Goal: Information Seeking & Learning: Learn about a topic

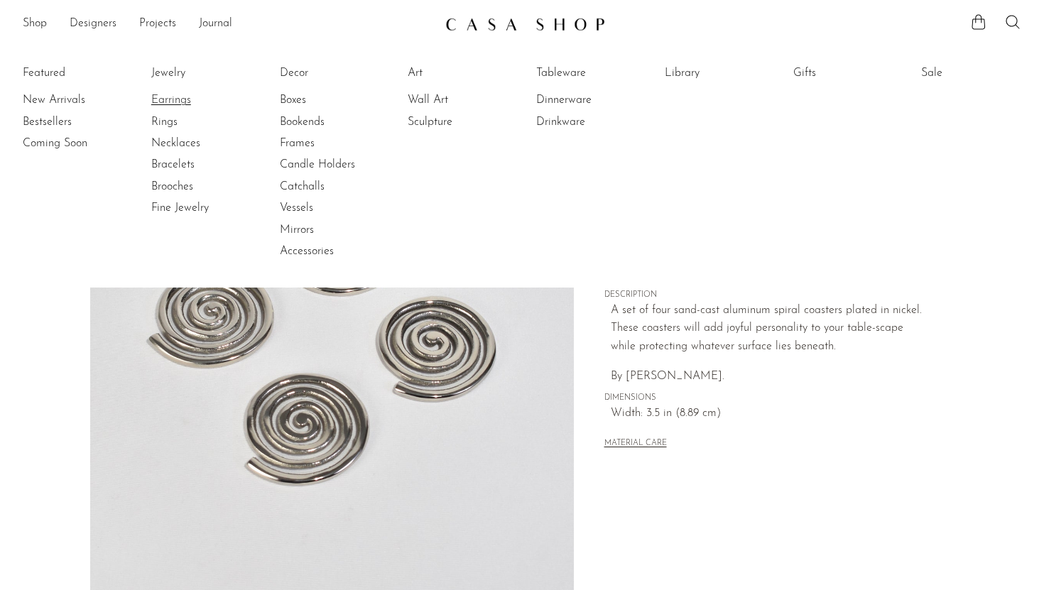
click at [176, 103] on link "Earrings" at bounding box center [204, 100] width 107 height 16
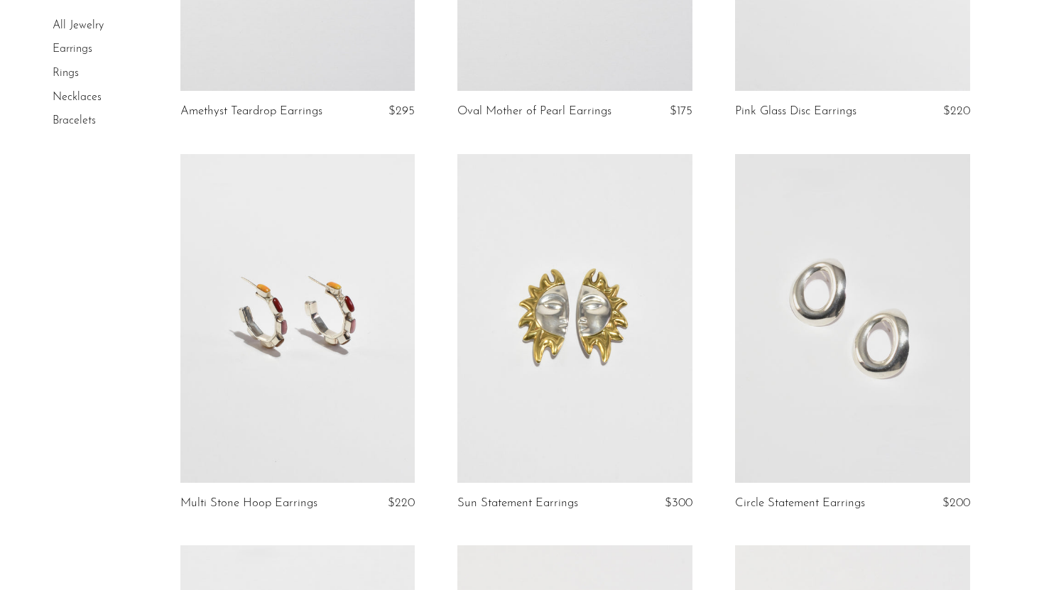
scroll to position [369, 0]
click at [802, 405] on link at bounding box center [852, 317] width 235 height 329
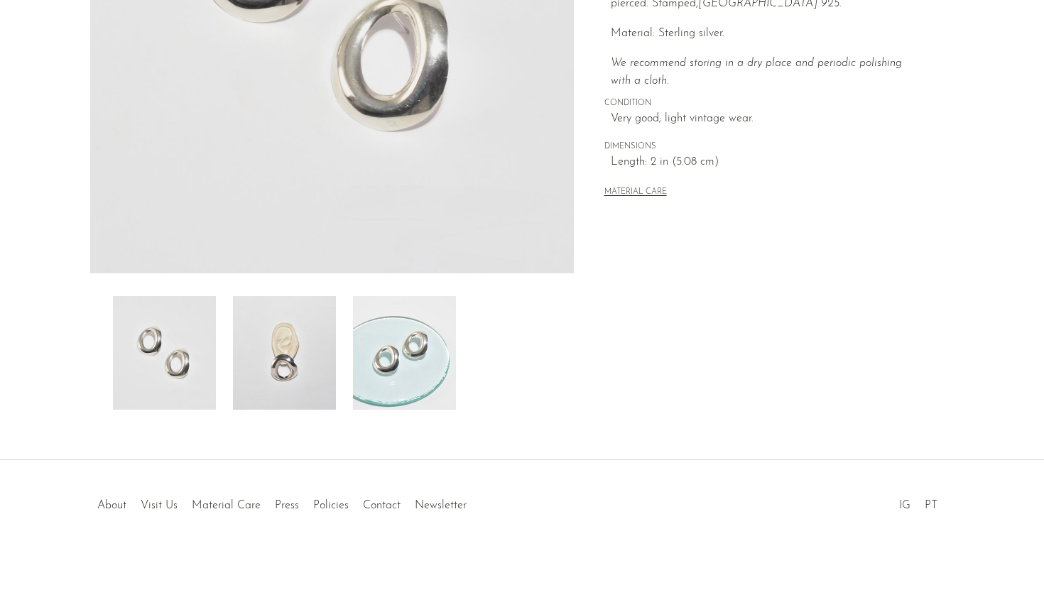
scroll to position [334, 0]
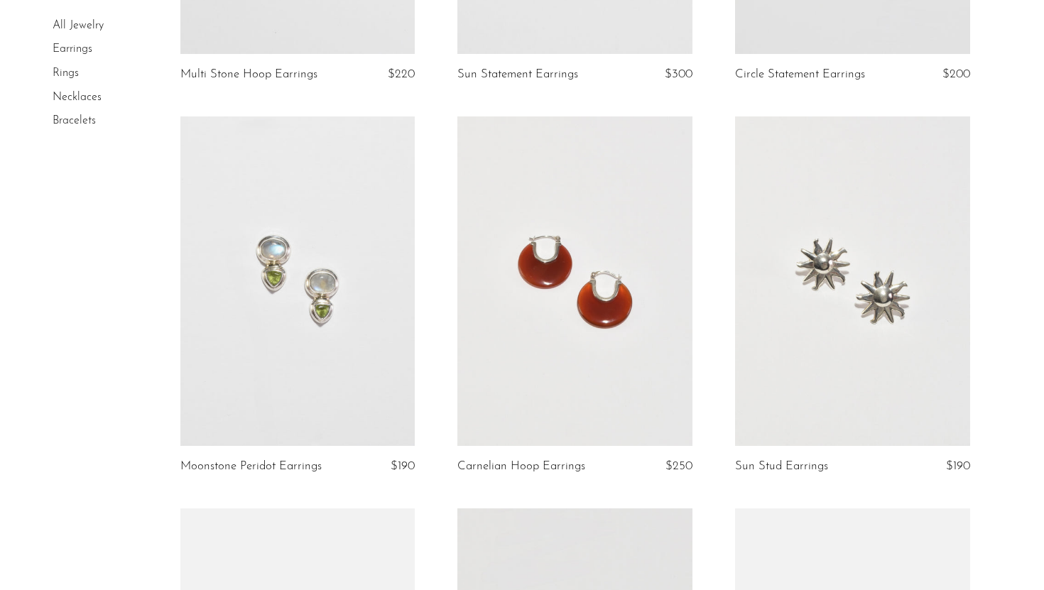
scroll to position [800, 0]
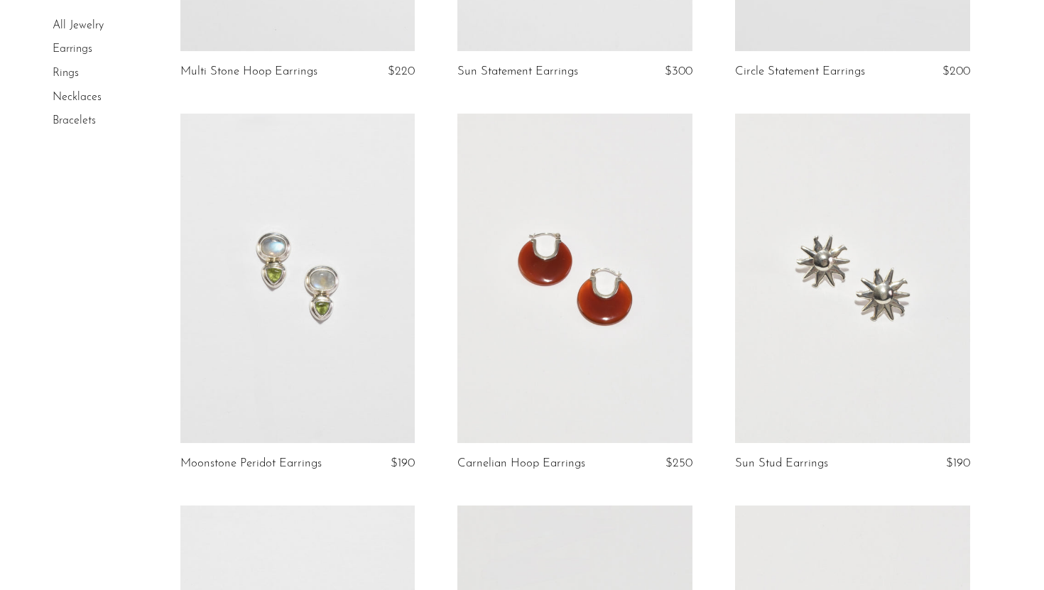
click at [272, 391] on link at bounding box center [297, 278] width 235 height 329
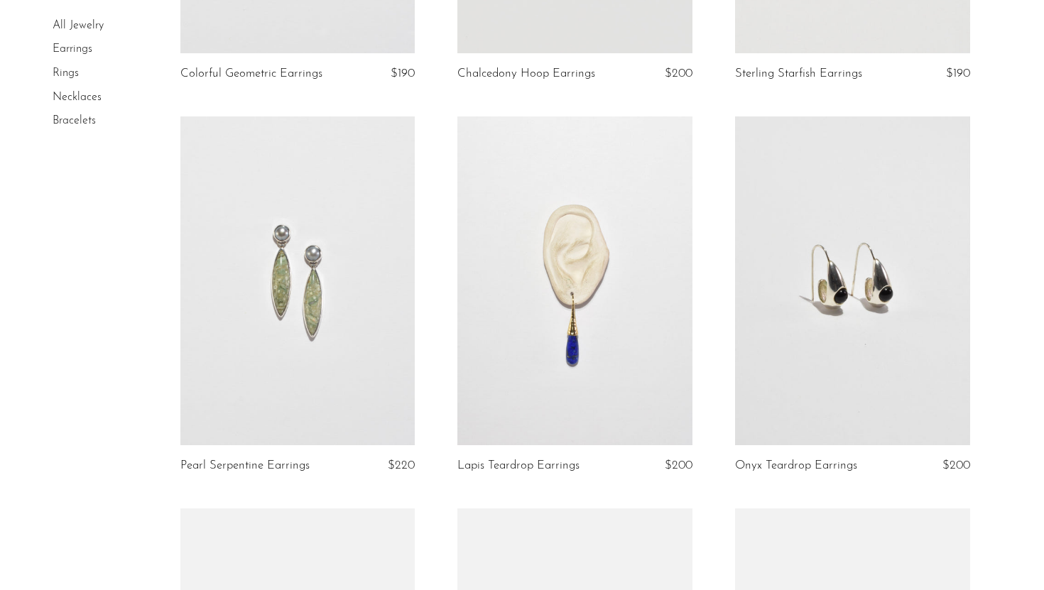
scroll to position [1584, 0]
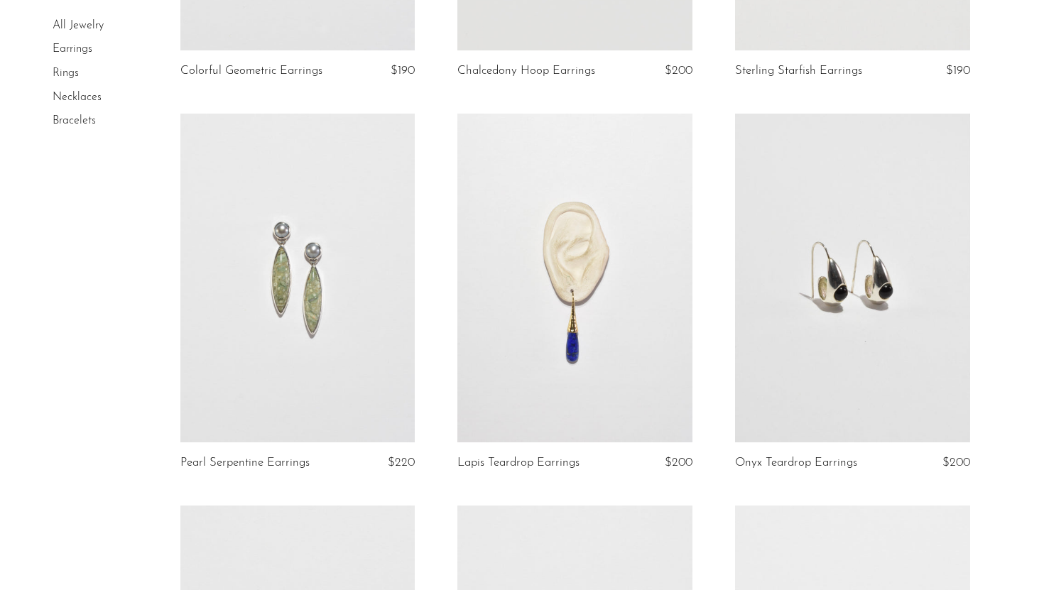
click at [795, 397] on link at bounding box center [852, 278] width 235 height 329
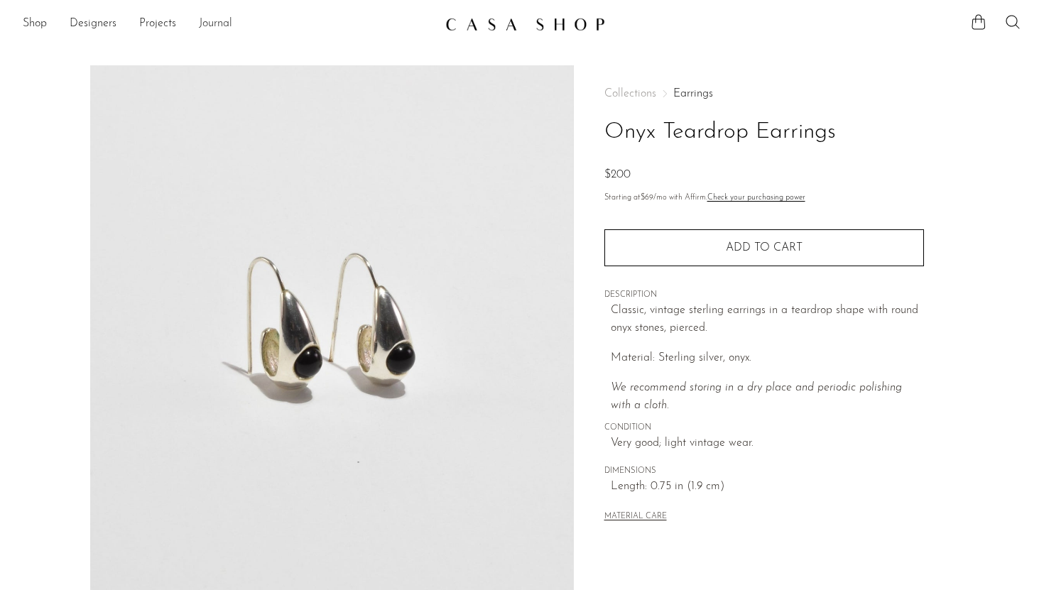
click at [229, 28] on link "Journal" at bounding box center [215, 24] width 33 height 18
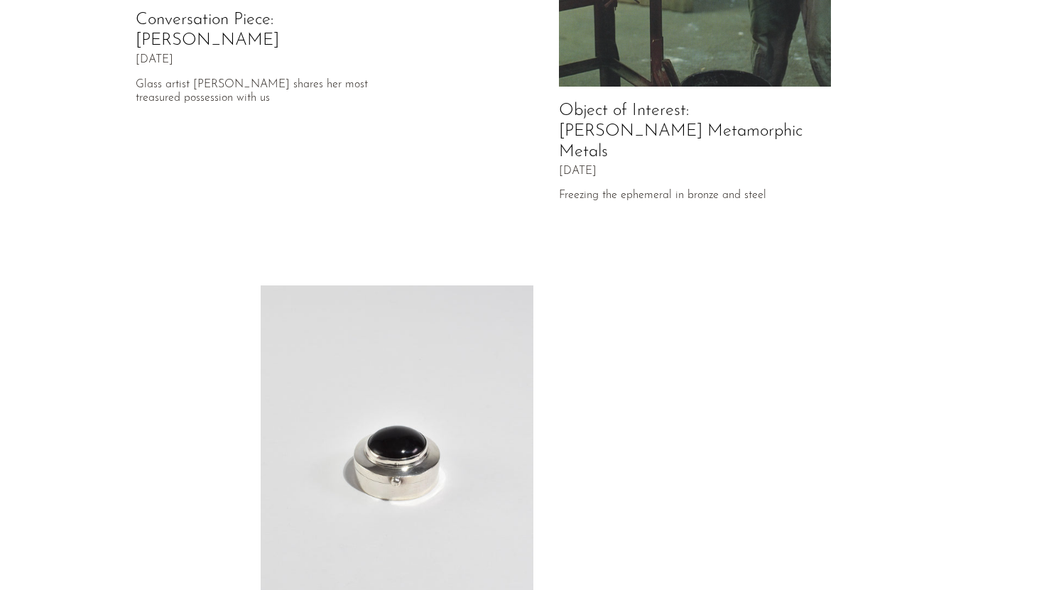
scroll to position [724, 0]
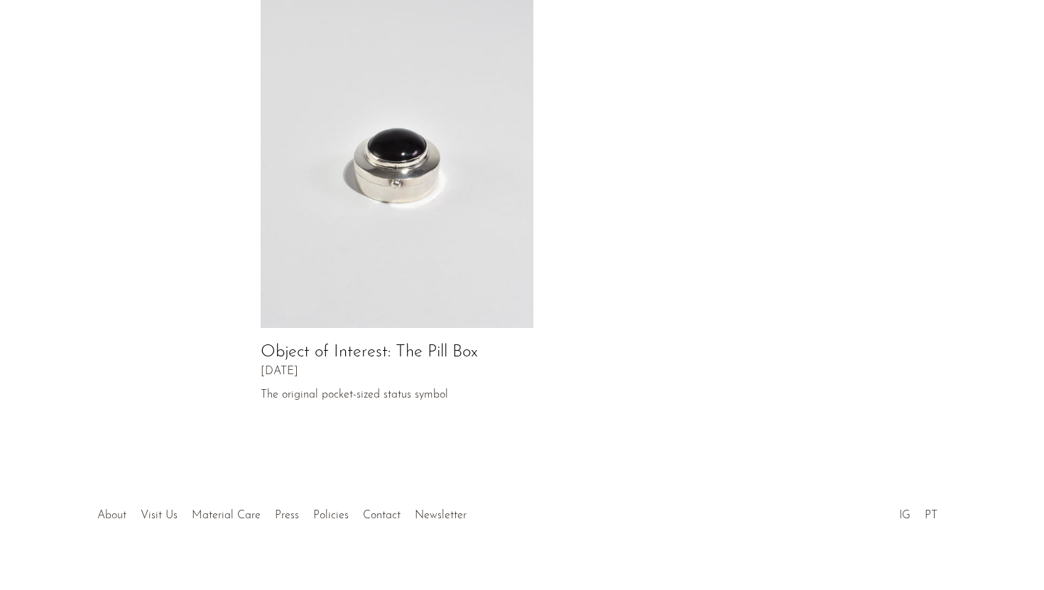
click at [118, 510] on link "About" at bounding box center [111, 515] width 29 height 11
